Goal: Information Seeking & Learning: Learn about a topic

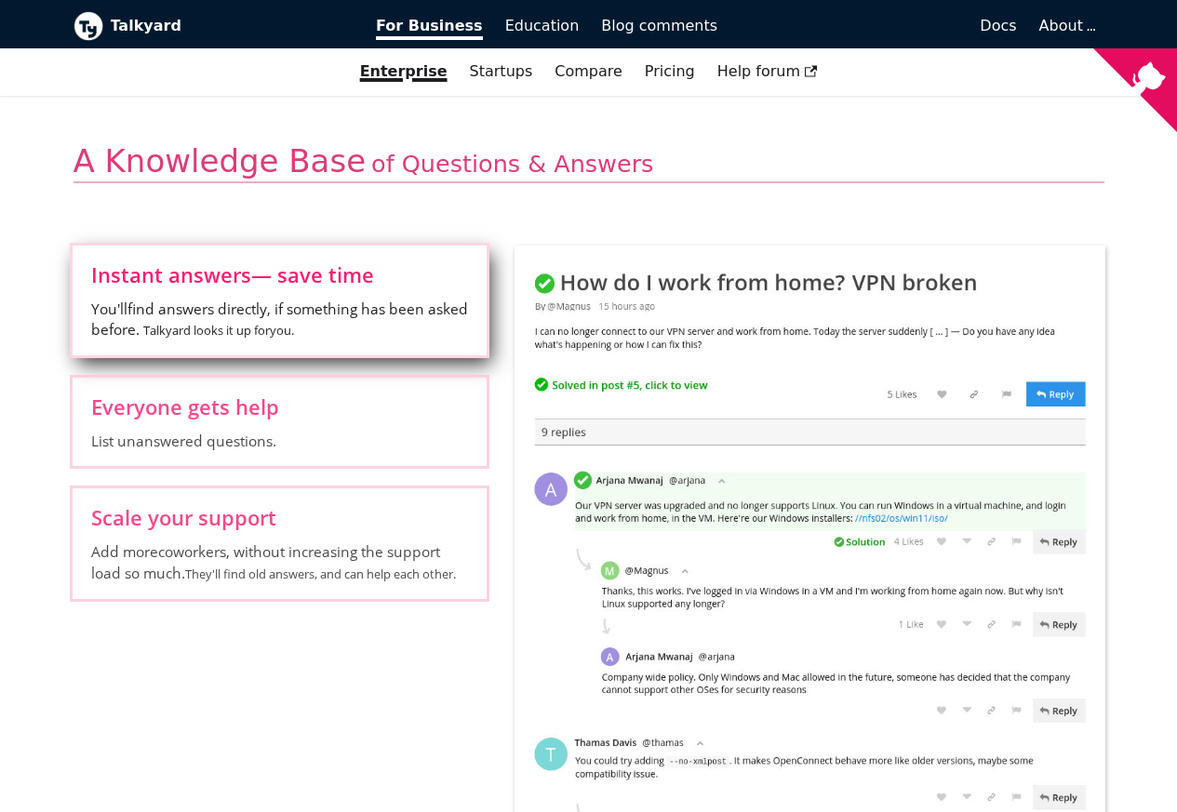
scroll to position [782, 0]
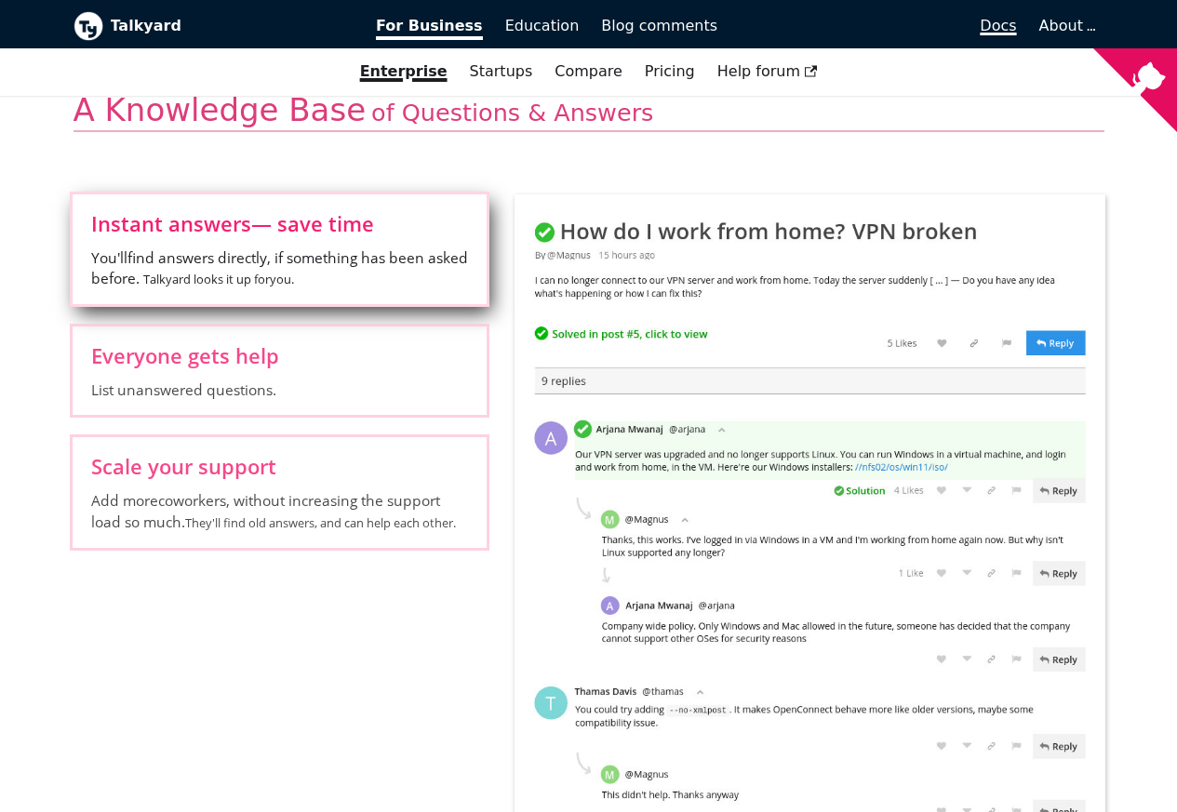
click at [1000, 27] on span "Docs" at bounding box center [998, 26] width 36 height 18
